Goal: Task Accomplishment & Management: Use online tool/utility

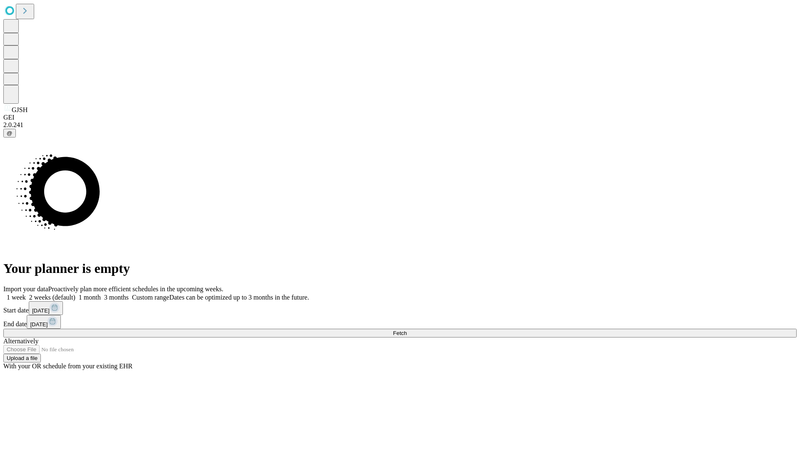
click at [407, 330] on span "Fetch" at bounding box center [400, 333] width 14 height 6
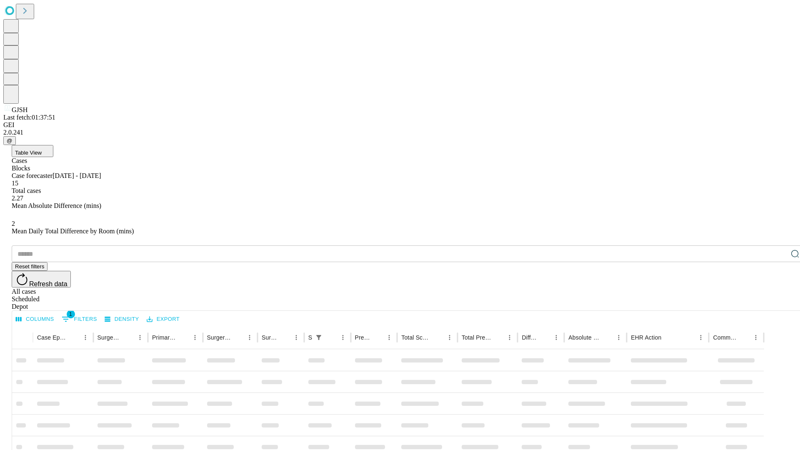
click at [778, 303] on div "Depot" at bounding box center [408, 306] width 793 height 7
